Goal: Information Seeking & Learning: Learn about a topic

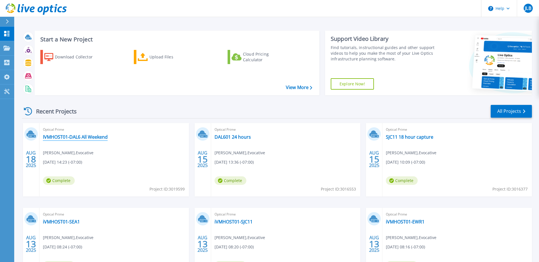
click at [97, 133] on div "Optical Prime IVMHOST01-DAL6 All Weekend Juan Lucas Benavidez , Evocative 08/18…" at bounding box center [113, 160] width 149 height 74
click at [97, 139] on link "IVMHOST01-DAL6 All Weekend" at bounding box center [75, 137] width 65 height 6
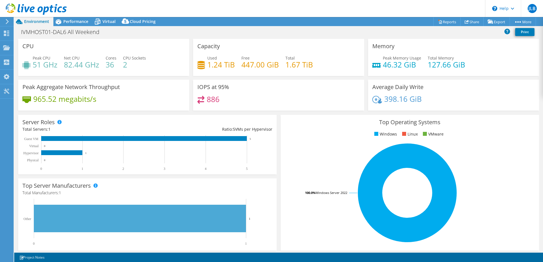
select select "USD"
click at [75, 22] on span "Performance" at bounding box center [75, 21] width 25 height 5
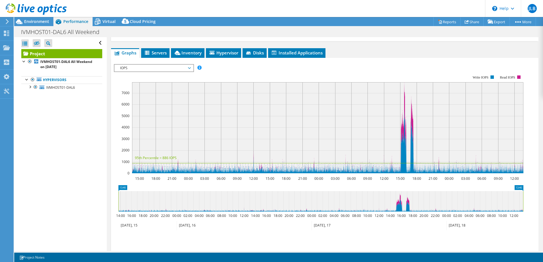
scroll to position [85, 0]
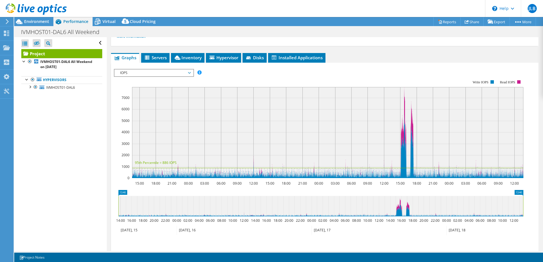
click at [157, 72] on span "IOPS" at bounding box center [153, 73] width 73 height 7
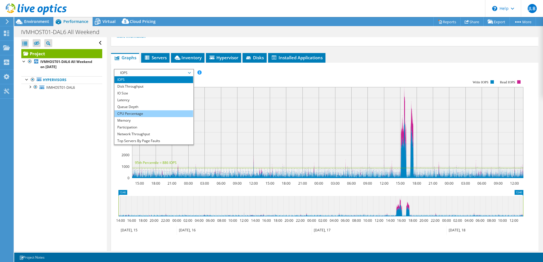
click at [151, 112] on li "CPU Percentage" at bounding box center [153, 114] width 79 height 7
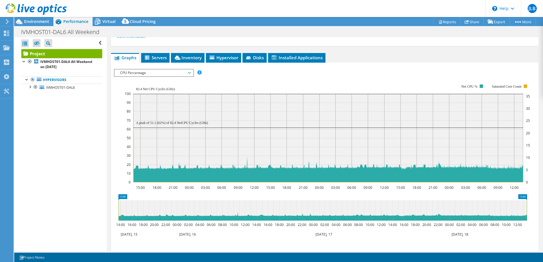
click at [165, 73] on span "CPU Percentage" at bounding box center [153, 73] width 73 height 7
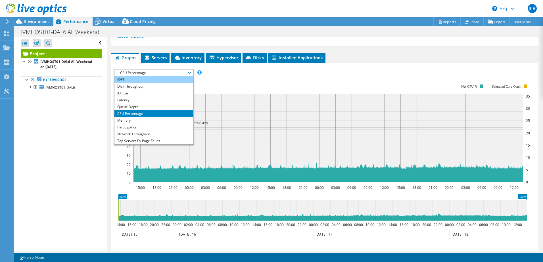
click at [163, 81] on li "IOPS" at bounding box center [153, 79] width 79 height 7
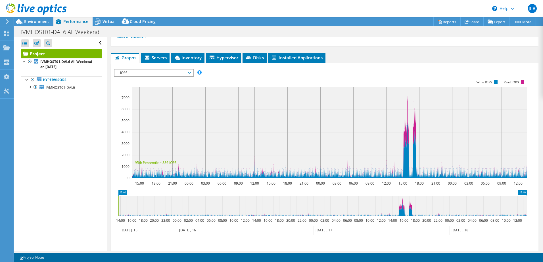
click at [164, 70] on span "IOPS" at bounding box center [153, 73] width 73 height 7
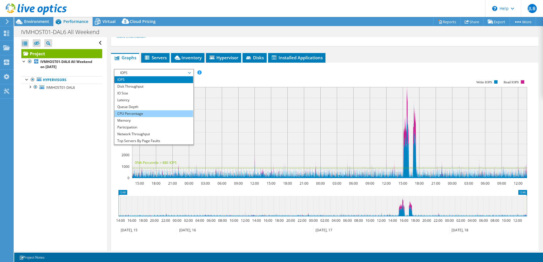
click at [149, 114] on li "CPU Percentage" at bounding box center [153, 114] width 79 height 7
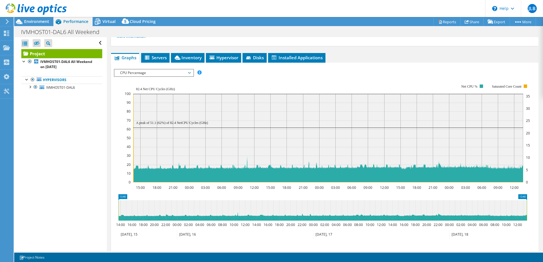
click at [168, 72] on span "CPU Percentage" at bounding box center [153, 73] width 73 height 7
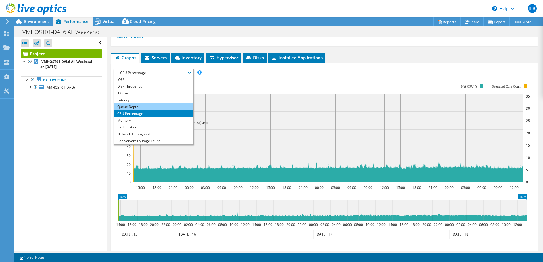
click at [156, 108] on li "Queue Depth" at bounding box center [153, 107] width 79 height 7
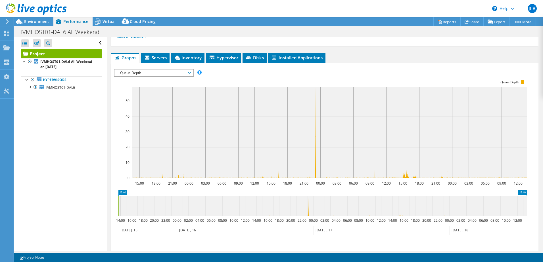
click at [149, 71] on span "Queue Depth" at bounding box center [153, 73] width 73 height 7
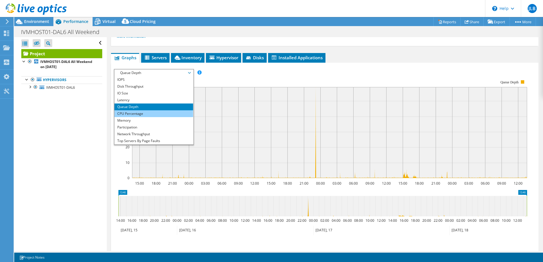
click at [146, 115] on li "CPU Percentage" at bounding box center [153, 114] width 79 height 7
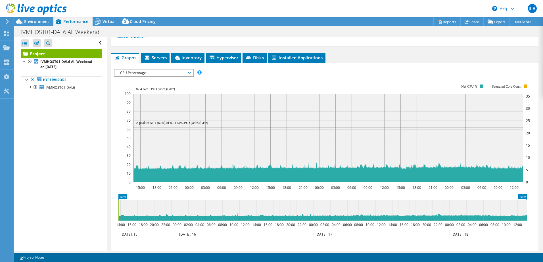
click at [166, 72] on span "CPU Percentage" at bounding box center [153, 73] width 73 height 7
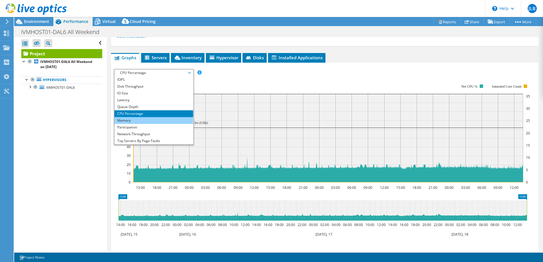
click at [162, 122] on li "Memory" at bounding box center [153, 120] width 79 height 7
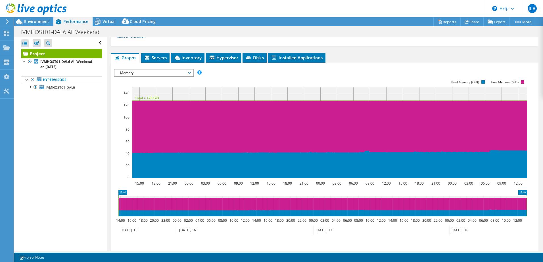
click at [153, 75] on span "Memory" at bounding box center [153, 73] width 73 height 7
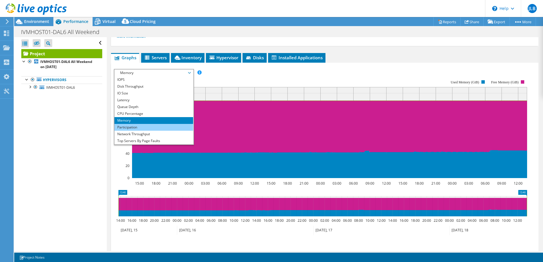
click at [151, 126] on li "Participation" at bounding box center [153, 127] width 79 height 7
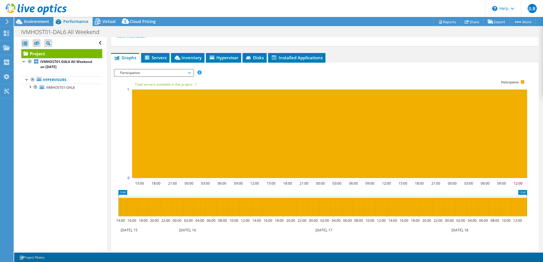
click at [169, 74] on span "Participation" at bounding box center [153, 73] width 73 height 7
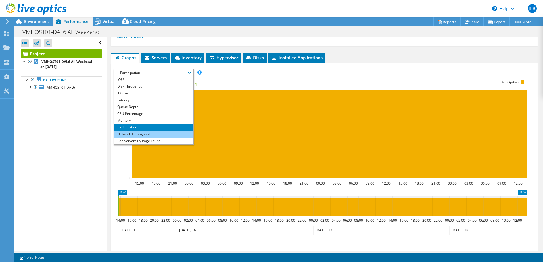
click at [157, 137] on li "Network Throughput" at bounding box center [153, 134] width 79 height 7
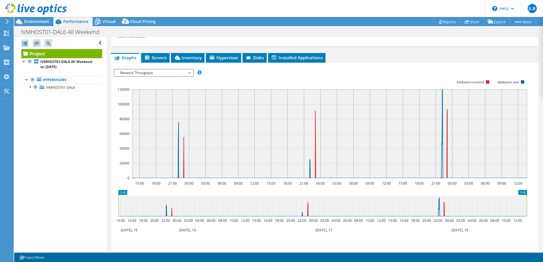
click at [158, 73] on span "Network Throughput" at bounding box center [153, 73] width 73 height 7
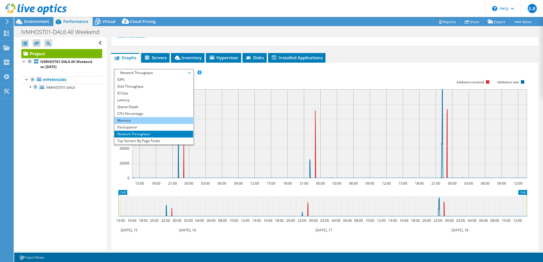
click at [157, 119] on li "Memory" at bounding box center [153, 120] width 79 height 7
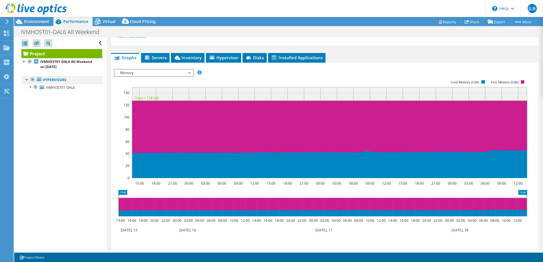
click at [27, 77] on div at bounding box center [27, 79] width 6 height 6
click at [25, 80] on div at bounding box center [27, 79] width 6 height 6
click at [30, 88] on div at bounding box center [30, 87] width 6 height 6
click at [31, 112] on link "Network Interfaces" at bounding box center [61, 109] width 81 height 7
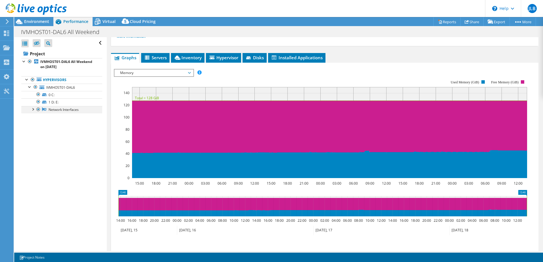
click at [33, 108] on div at bounding box center [33, 109] width 6 height 6
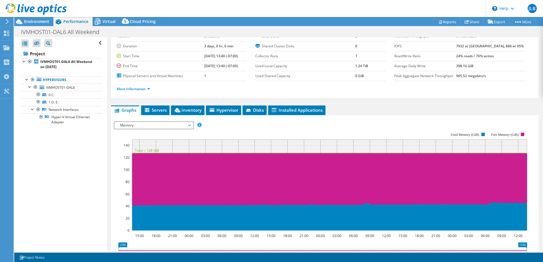
scroll to position [0, 0]
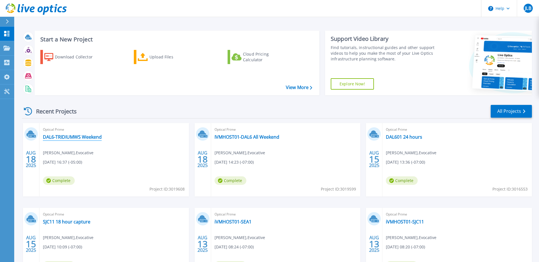
click at [81, 135] on link "DAL6-TRIDIUMWS Weekend" at bounding box center [72, 137] width 59 height 6
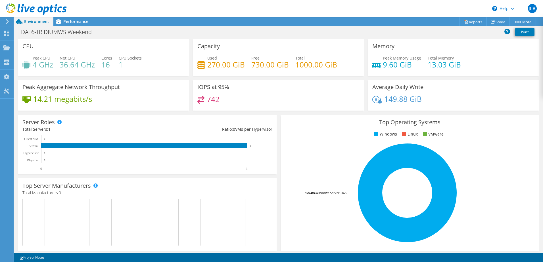
drag, startPoint x: 90, startPoint y: 24, endPoint x: 135, endPoint y: 64, distance: 60.3
click at [90, 24] on div "Performance" at bounding box center [72, 21] width 39 height 9
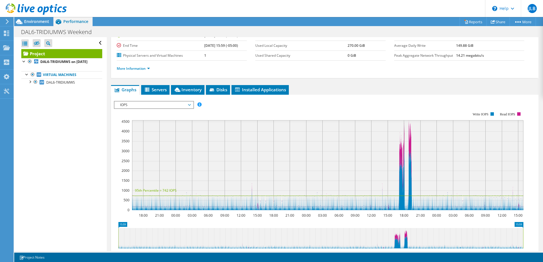
scroll to position [85, 0]
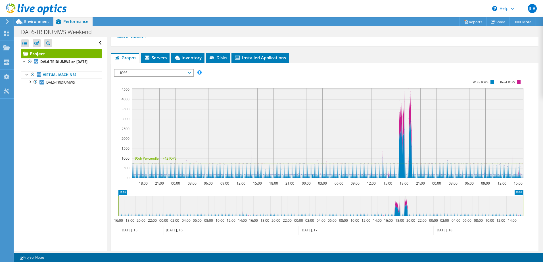
click at [191, 71] on span "IOPS" at bounding box center [153, 73] width 79 height 7
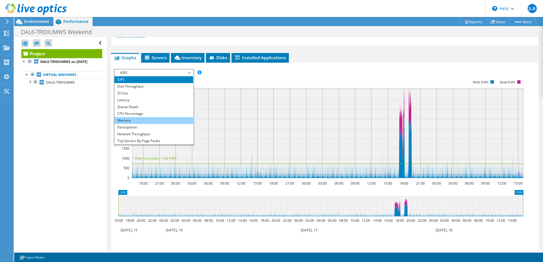
click at [170, 121] on li "Memory" at bounding box center [153, 120] width 79 height 7
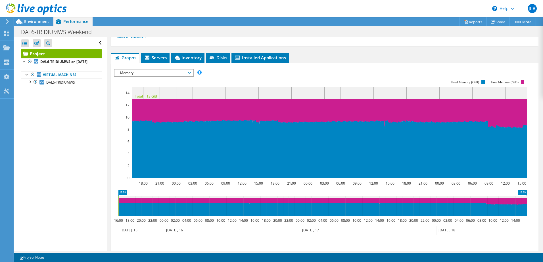
click at [191, 76] on span "Memory" at bounding box center [153, 73] width 79 height 7
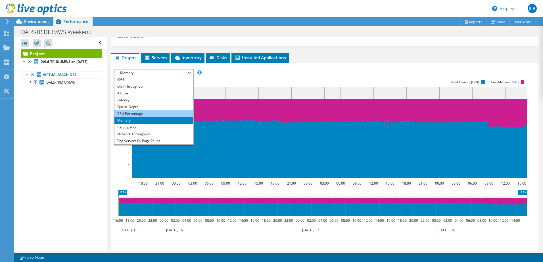
click at [151, 111] on li "CPU Percentage" at bounding box center [153, 114] width 79 height 7
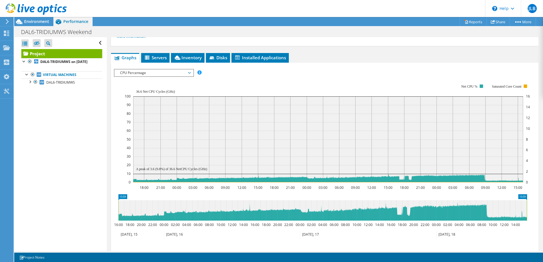
click at [184, 71] on span "CPU Percentage" at bounding box center [153, 73] width 73 height 7
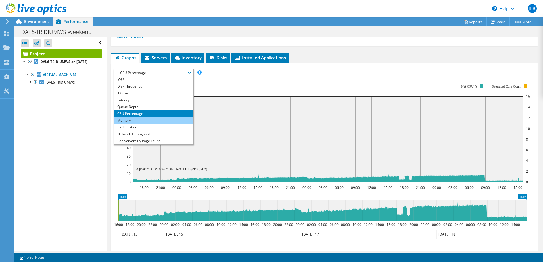
click at [163, 121] on li "Memory" at bounding box center [153, 120] width 79 height 7
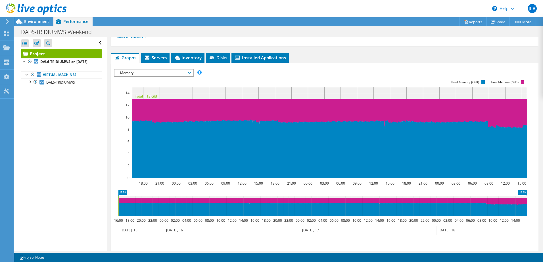
click at [189, 79] on rect at bounding box center [320, 129] width 413 height 114
click at [188, 75] on span "Memory" at bounding box center [153, 73] width 73 height 7
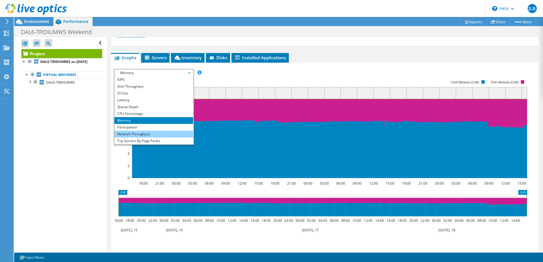
click at [172, 131] on li "Network Throughput" at bounding box center [153, 134] width 79 height 7
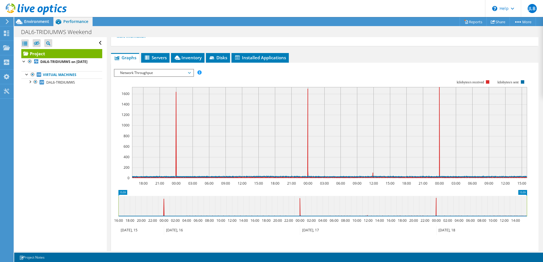
click at [189, 74] on span "Network Throughput" at bounding box center [153, 73] width 73 height 7
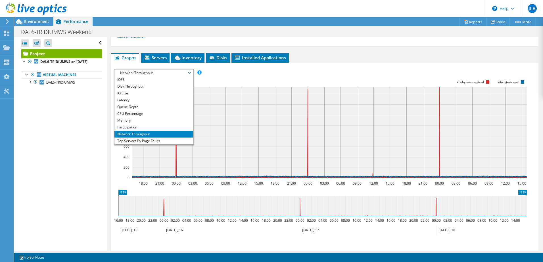
click at [361, 67] on div "IOPS Disk Throughput IO Size Latency Queue Depth CPU Percentage Memory Page Fau…" at bounding box center [325, 164] width 422 height 197
